Goal: Task Accomplishment & Management: Manage account settings

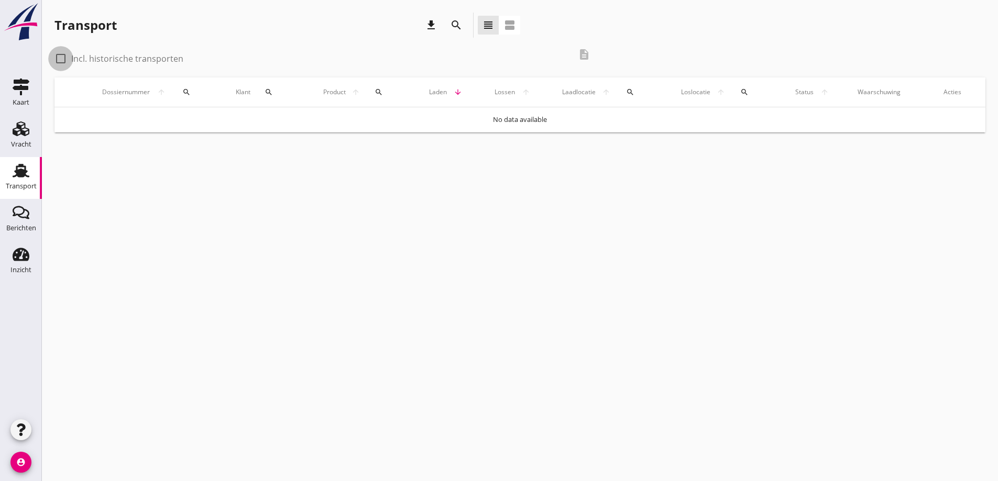
click at [64, 60] on div at bounding box center [61, 59] width 18 height 18
checkbox input "true"
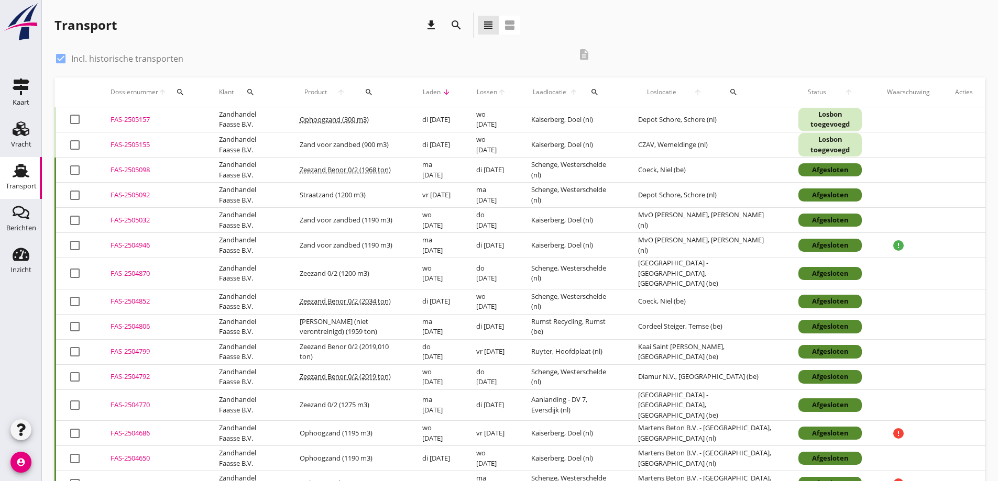
click at [139, 145] on div "FAS-2505155" at bounding box center [152, 145] width 83 height 10
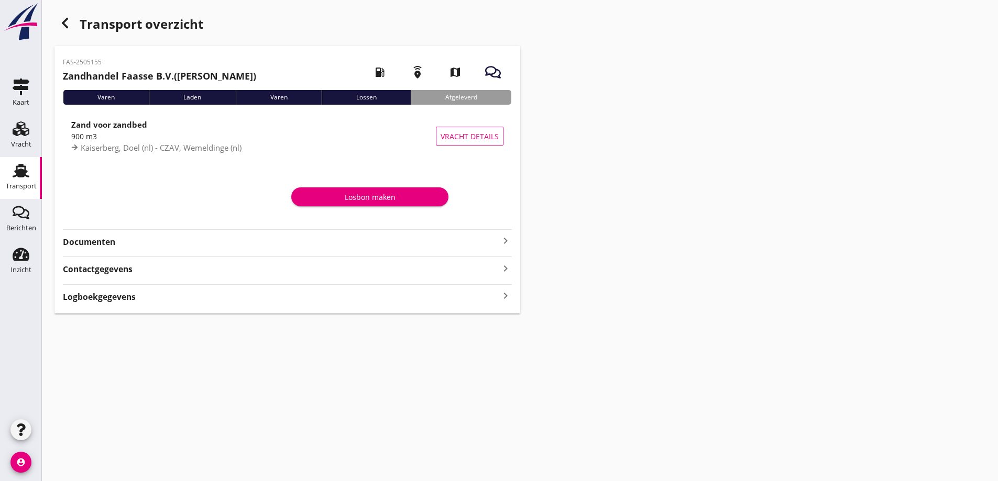
click at [93, 238] on strong "Documenten" at bounding box center [281, 242] width 436 height 12
click at [308, 277] on div "Voeg bestand toe" at bounding box center [287, 281] width 55 height 10
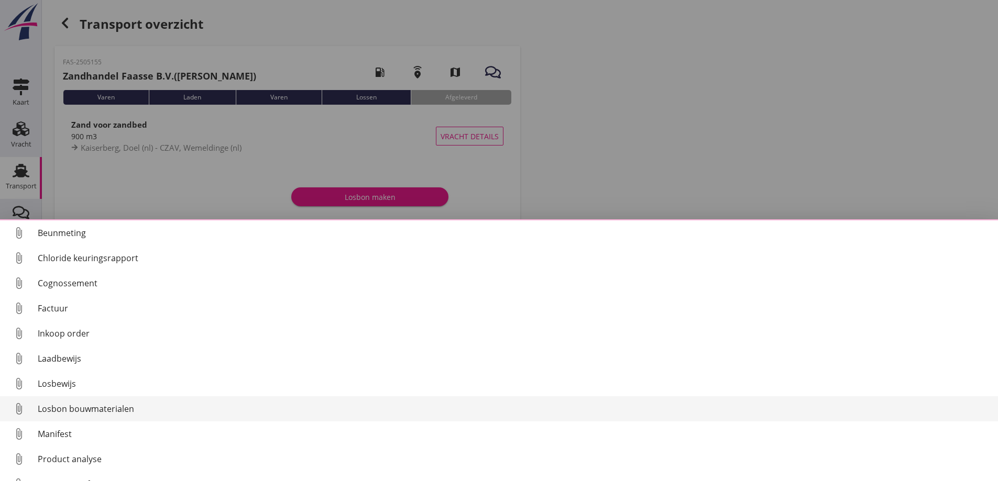
click at [56, 404] on link "attach_file Losbon bouwmaterialen" at bounding box center [499, 408] width 998 height 25
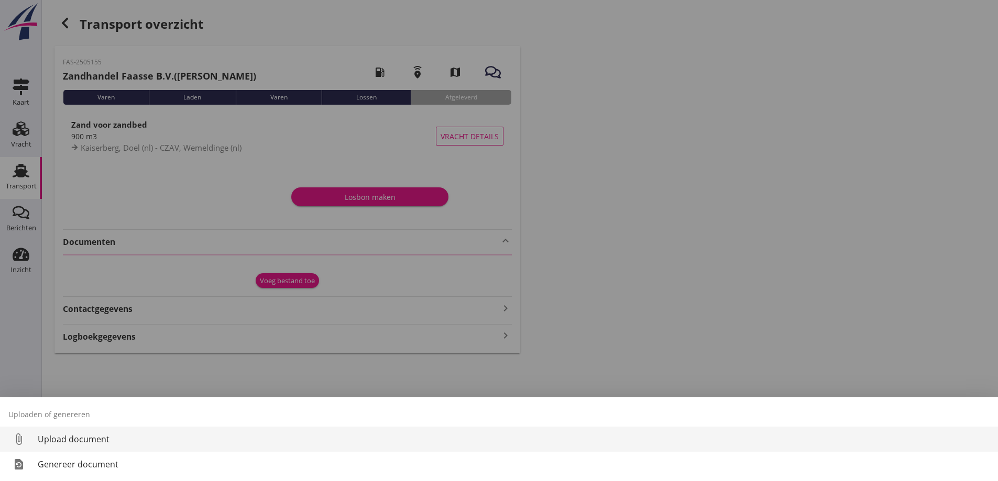
click at [64, 445] on div "Upload document" at bounding box center [514, 439] width 952 height 13
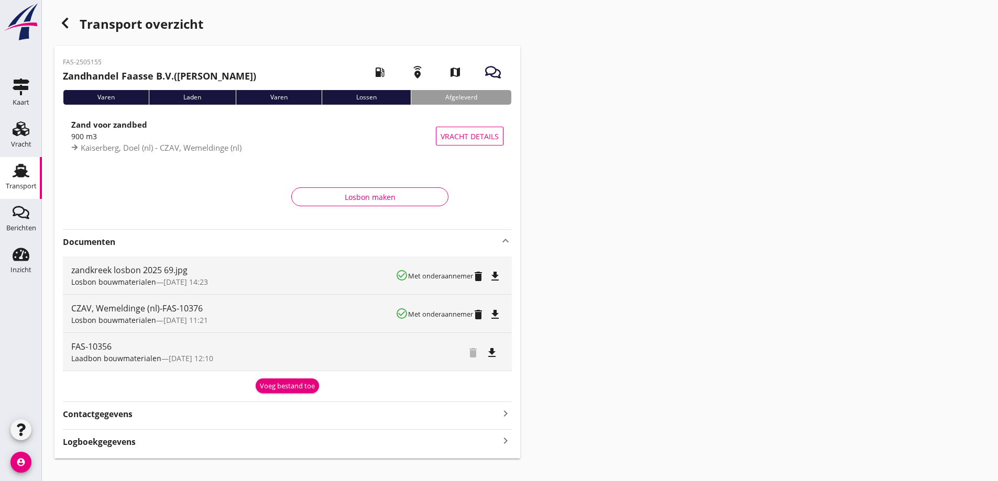
click at [66, 25] on use "button" at bounding box center [65, 23] width 6 height 10
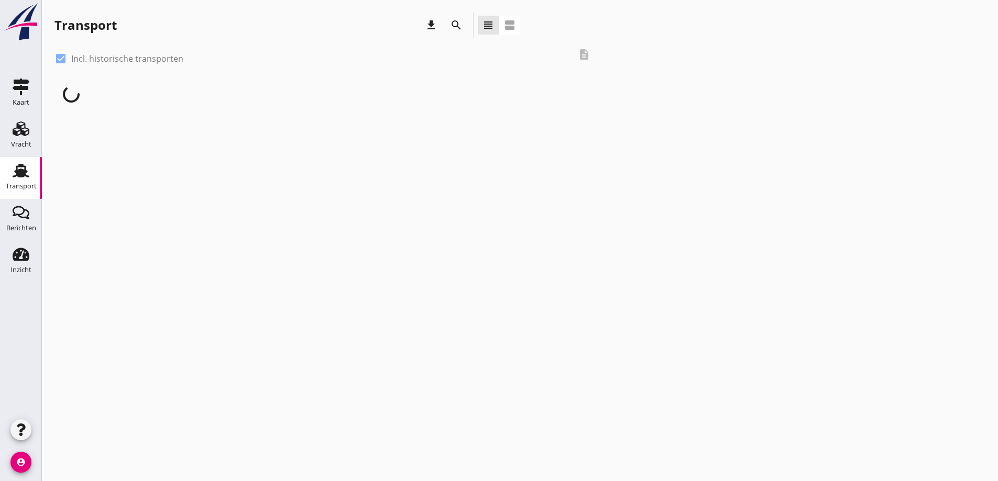
click at [57, 58] on div at bounding box center [61, 59] width 18 height 18
checkbox input "false"
